Goal: Use online tool/utility: Utilize a website feature to perform a specific function

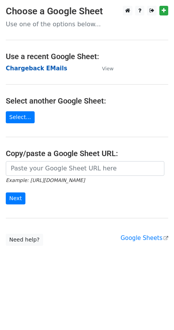
click at [38, 68] on strong "Chargeback EMails" at bounding box center [37, 68] width 62 height 7
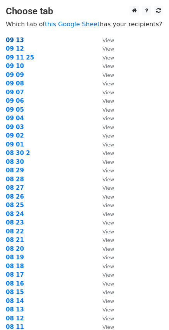
click at [18, 41] on strong "09 13" at bounding box center [15, 40] width 18 height 7
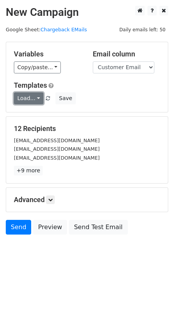
click at [35, 97] on link "Load..." at bounding box center [29, 98] width 30 height 12
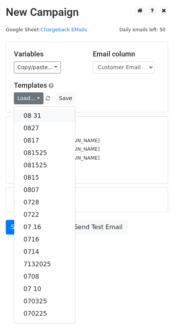
click at [34, 112] on link "08 31" at bounding box center [44, 116] width 61 height 12
